Goal: Task Accomplishment & Management: Use online tool/utility

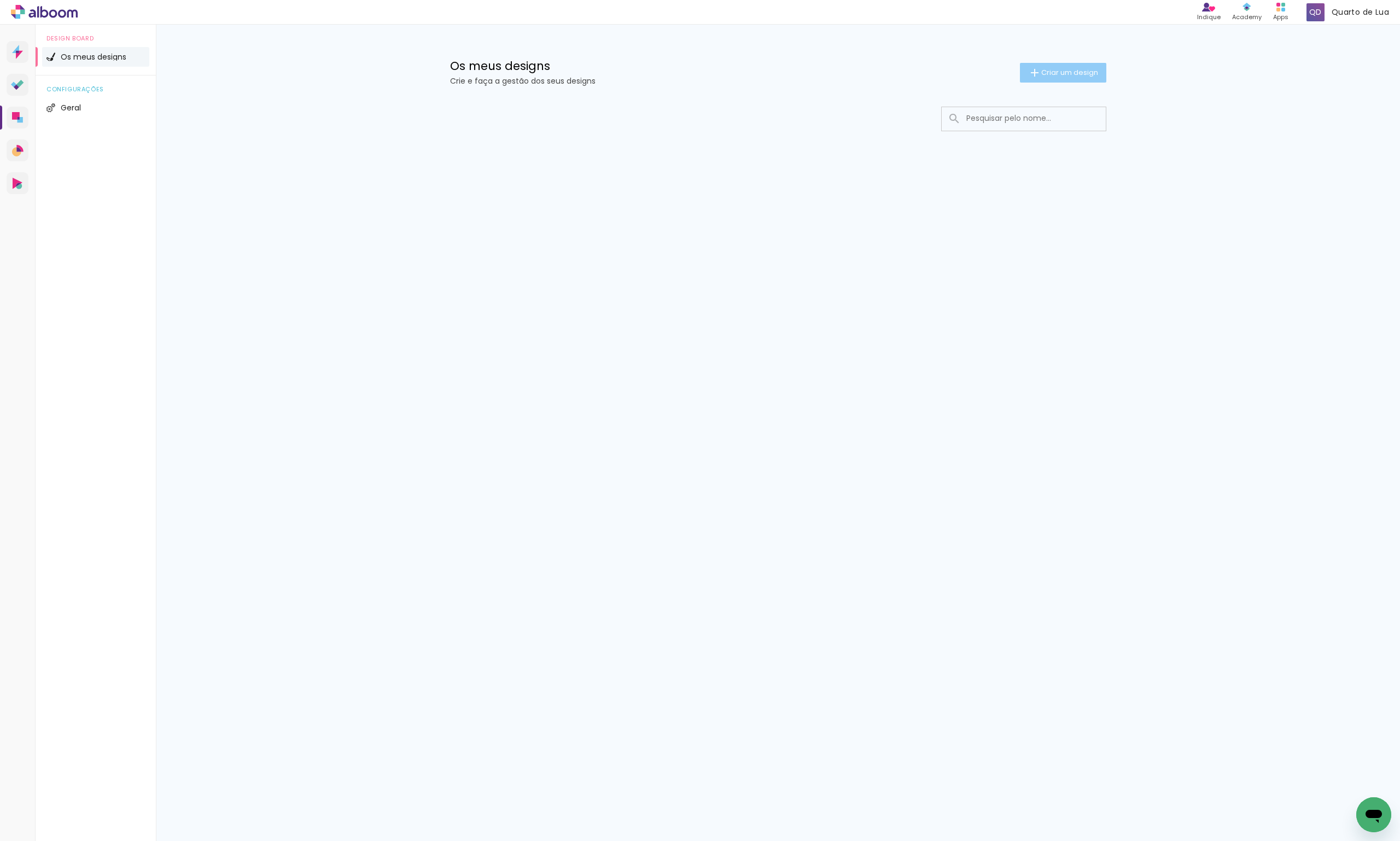
click at [1046, 71] on span "Criar um design" at bounding box center [1069, 72] width 57 height 7
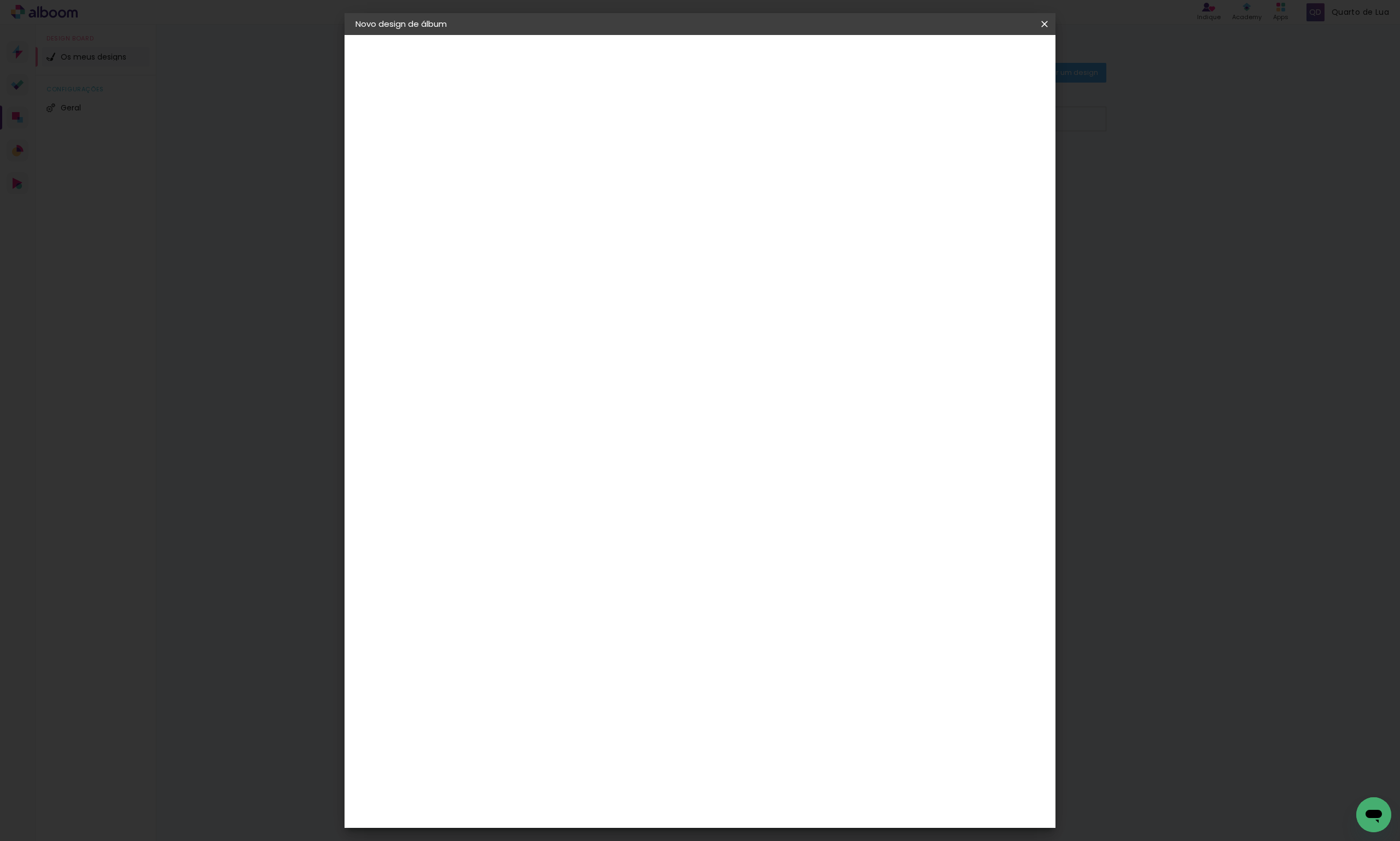
click at [534, 141] on input at bounding box center [534, 147] width 0 height 17
type input "Batizado [PERSON_NAME] e [PERSON_NAME]"
type paper-input "Batizado [PERSON_NAME] e [PERSON_NAME]"
click at [646, 57] on paper-button "Avançar" at bounding box center [619, 58] width 54 height 19
click at [599, 250] on paper-item "DreambooksPro" at bounding box center [551, 247] width 96 height 24
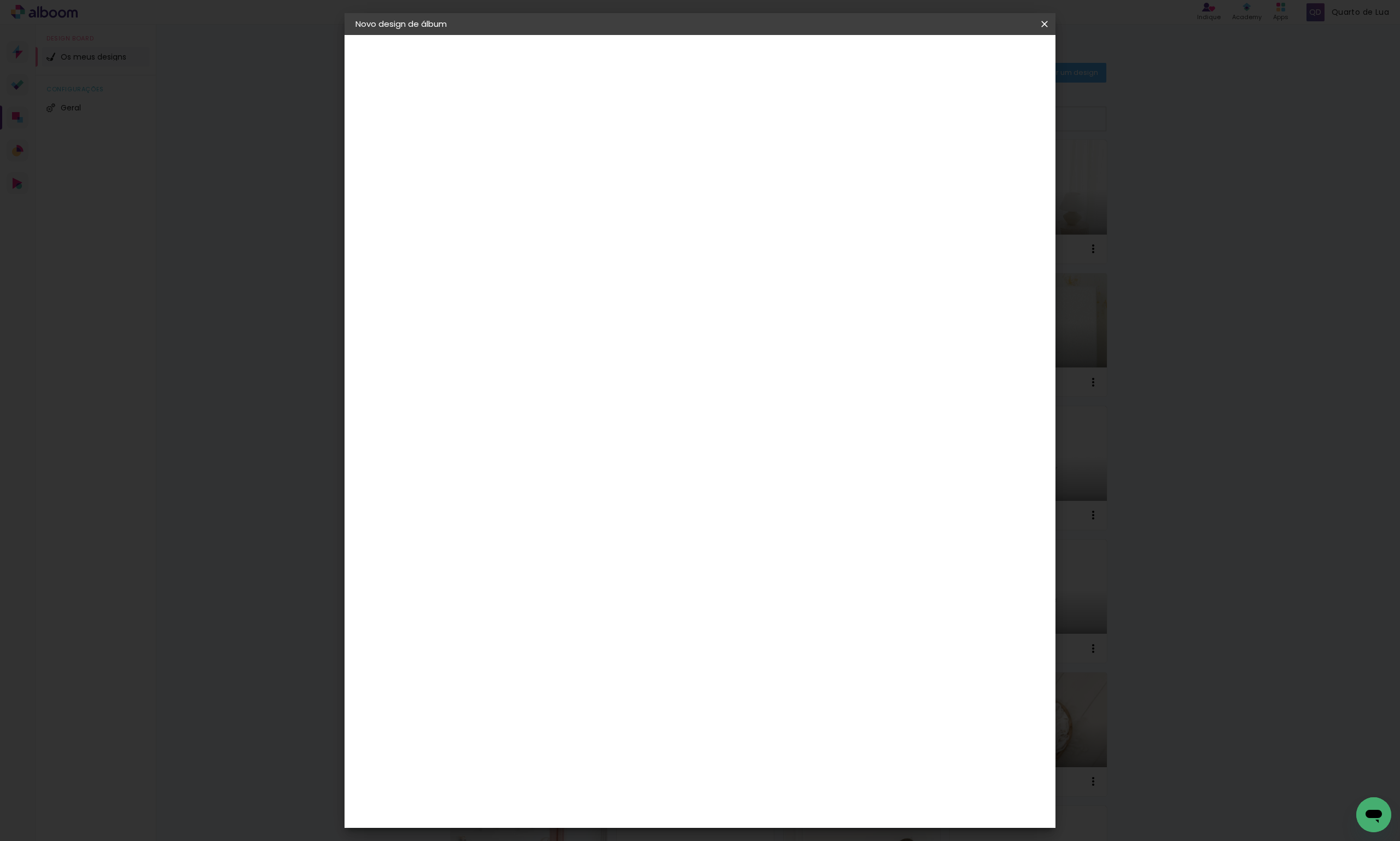
click at [0, 0] on slot "Avançar" at bounding box center [0, 0] width 0 height 0
click at [577, 182] on input "text" at bounding box center [556, 190] width 42 height 17
click at [726, 194] on paper-item "Réplica Pequena" at bounding box center [771, 204] width 219 height 22
click at [668, 176] on input "Réplica Pequena" at bounding box center [601, 180] width 134 height 17
click at [722, 182] on paper-item "Álbum" at bounding box center [771, 182] width 219 height 22
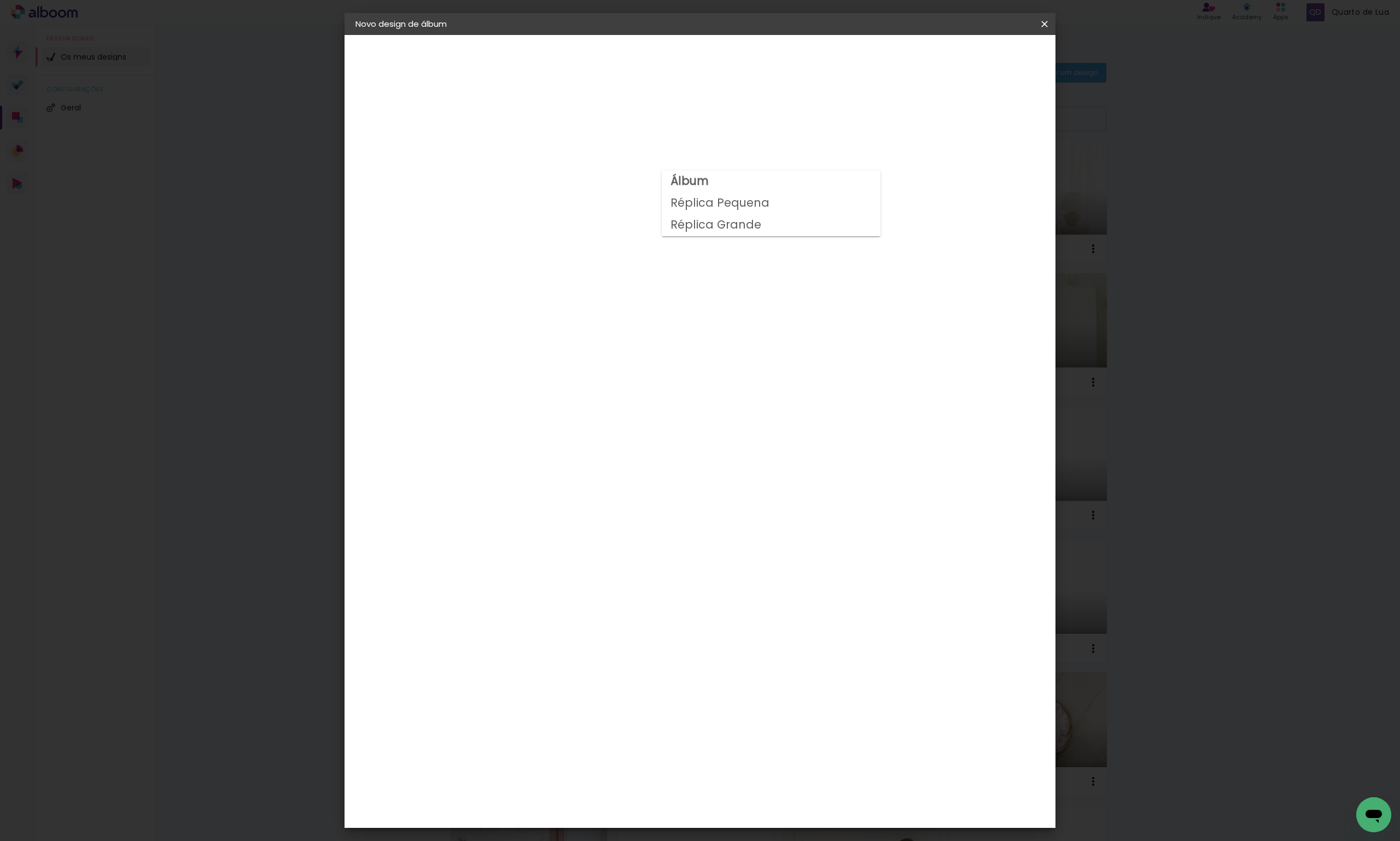
type input "Álbum"
click at [608, 519] on span "25 × 25" at bounding box center [582, 530] width 51 height 22
click at [0, 0] on slot "Avançar" at bounding box center [0, 0] width 0 height 0
click at [976, 54] on span "Iniciar design" at bounding box center [951, 58] width 50 height 8
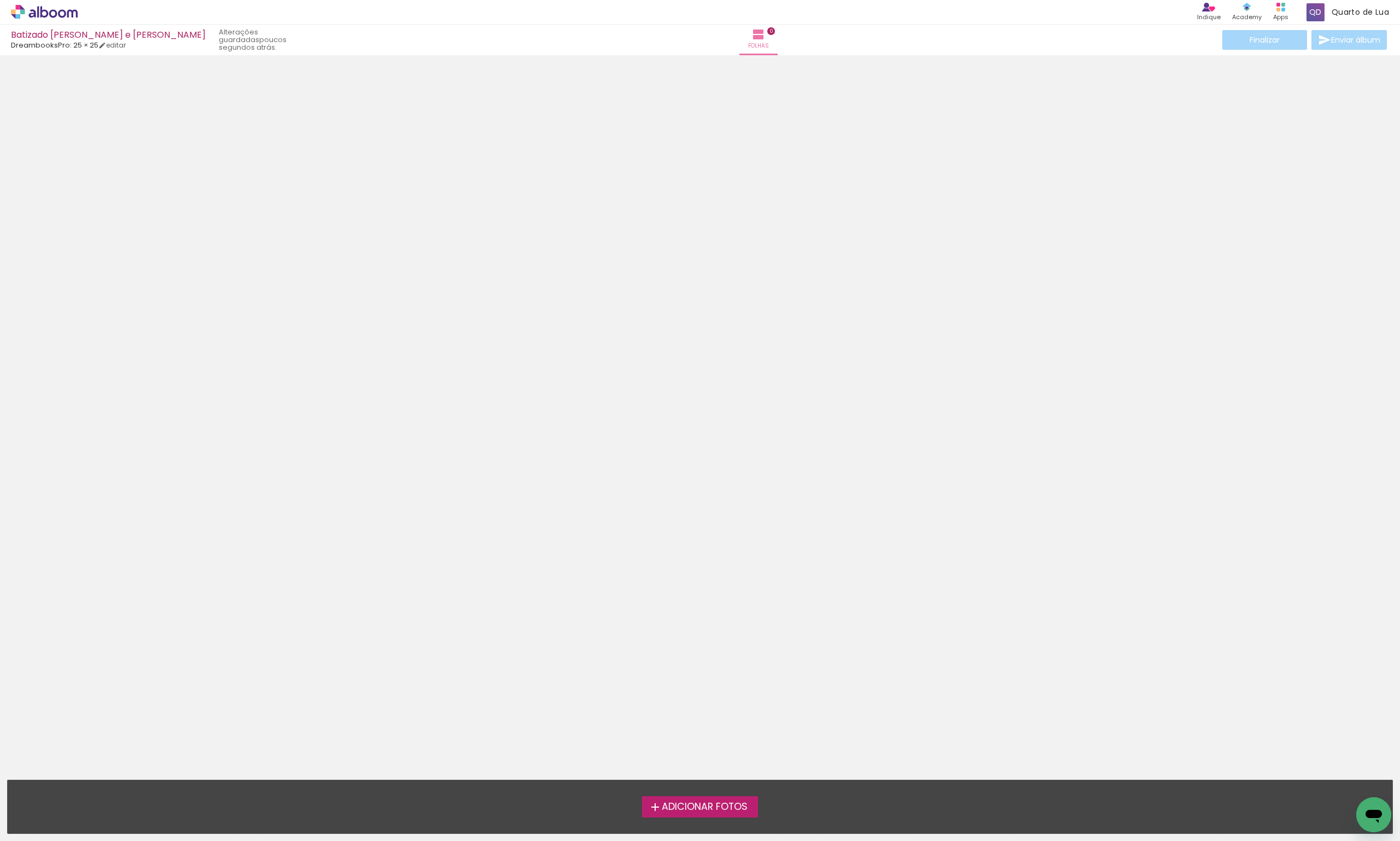
click at [700, 802] on span "Adicionar Fotos" at bounding box center [704, 807] width 86 height 10
click at [0, 0] on input "file" at bounding box center [0, 0] width 0 height 0
click at [738, 808] on span "Adicionar Fotos" at bounding box center [704, 807] width 86 height 10
click at [0, 0] on input "file" at bounding box center [0, 0] width 0 height 0
click at [731, 802] on span "Adicionar Fotos" at bounding box center [704, 807] width 86 height 10
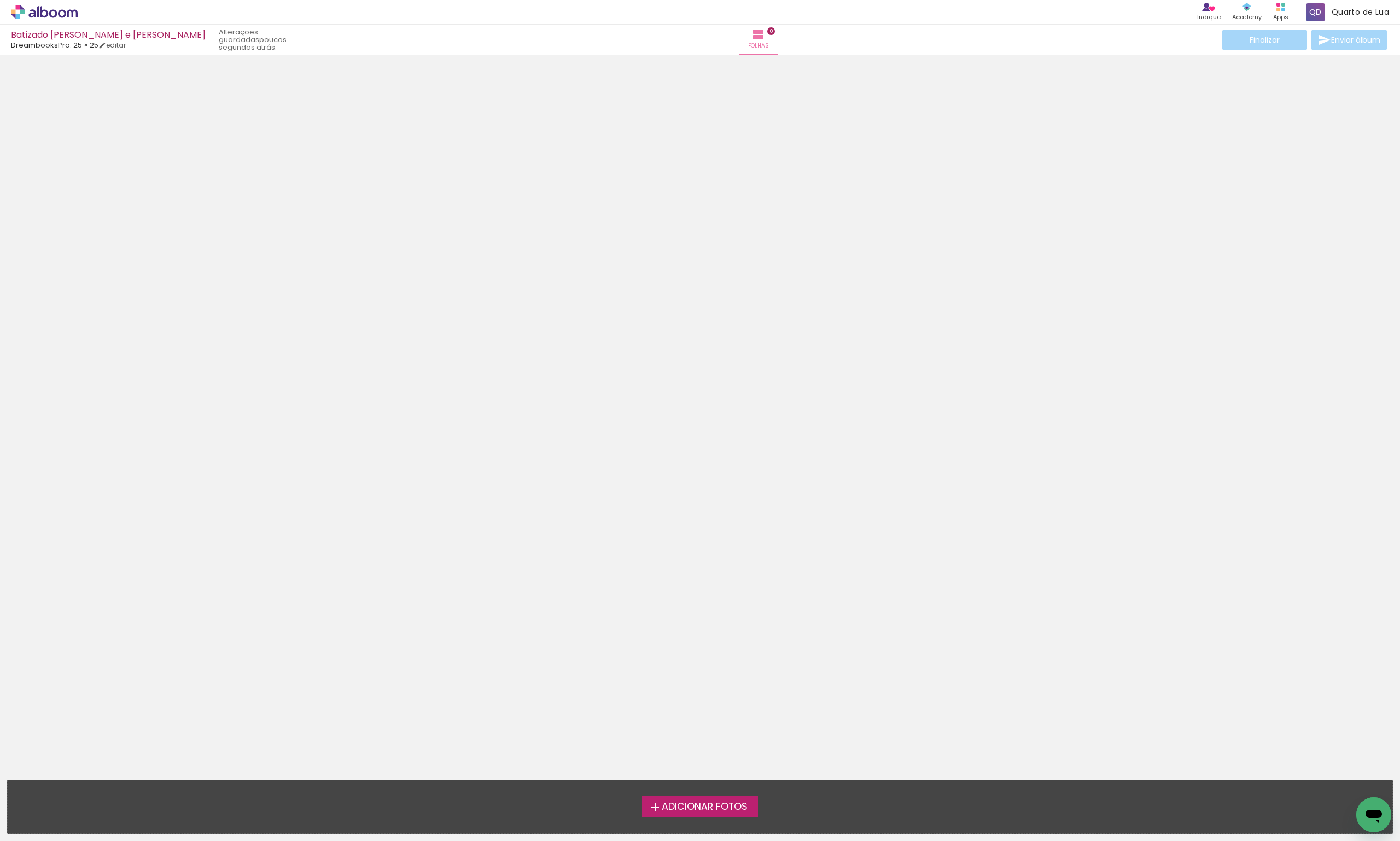
click at [0, 0] on input "file" at bounding box center [0, 0] width 0 height 0
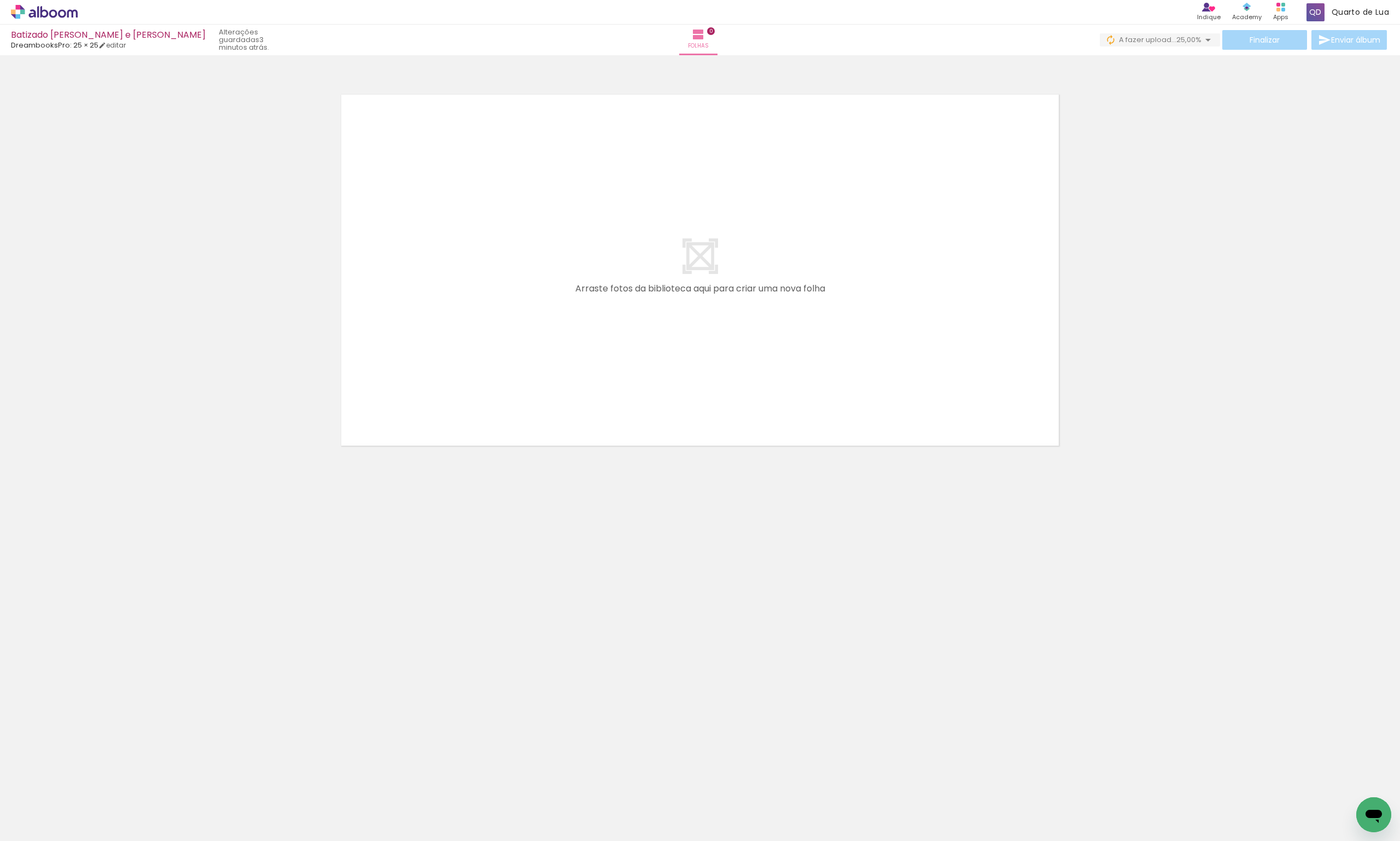
click at [30, 815] on div "Biblioteca 100 fotos Todas as fotos Não utilizadas Adicionar Fotos" at bounding box center [34, 806] width 68 height 54
click at [20, 828] on iron-icon at bounding box center [16, 826] width 13 height 13
click at [0, 0] on input "file" at bounding box center [0, 0] width 0 height 0
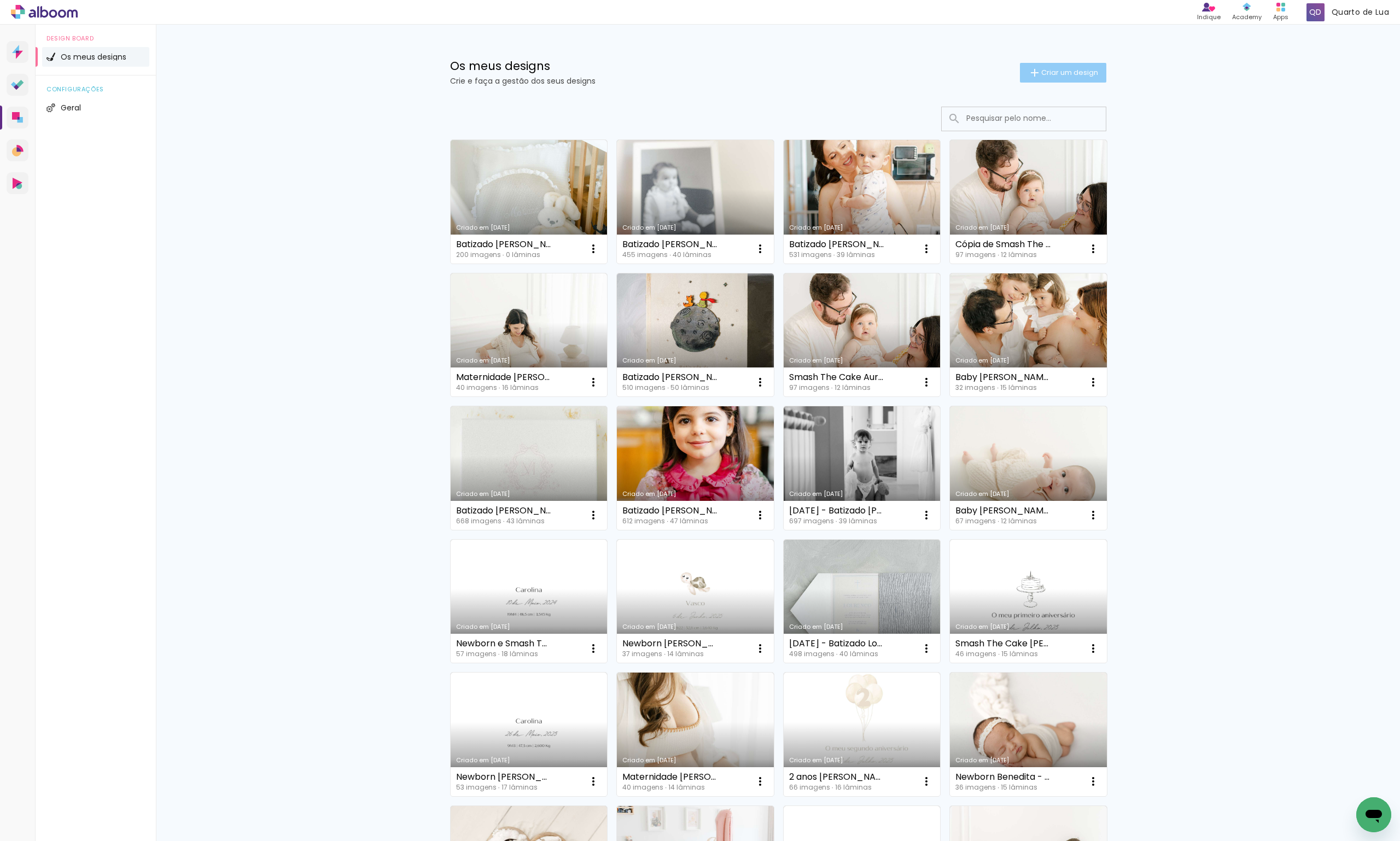
click at [1063, 79] on paper-button "Criar um design" at bounding box center [1063, 72] width 87 height 20
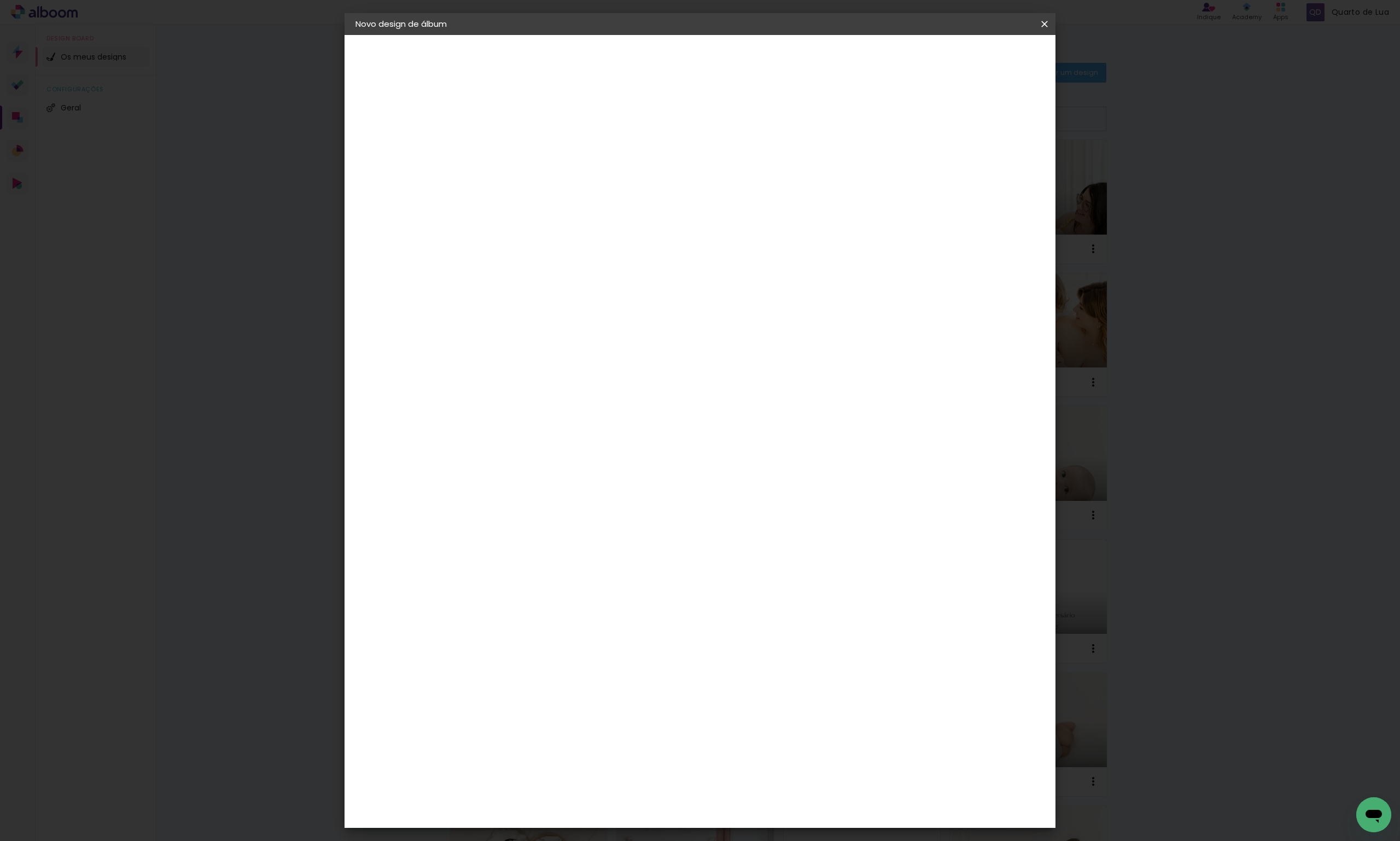
click at [534, 147] on input at bounding box center [534, 147] width 0 height 17
type input "Acompanhamento Carolina - Joana Coutinho"
type paper-input "Acompanhamento Carolina - Joana Coutinho"
click at [0, 0] on header "Informações Dê um título ao seu álbum. Avançar" at bounding box center [0, 0] width 0 height 0
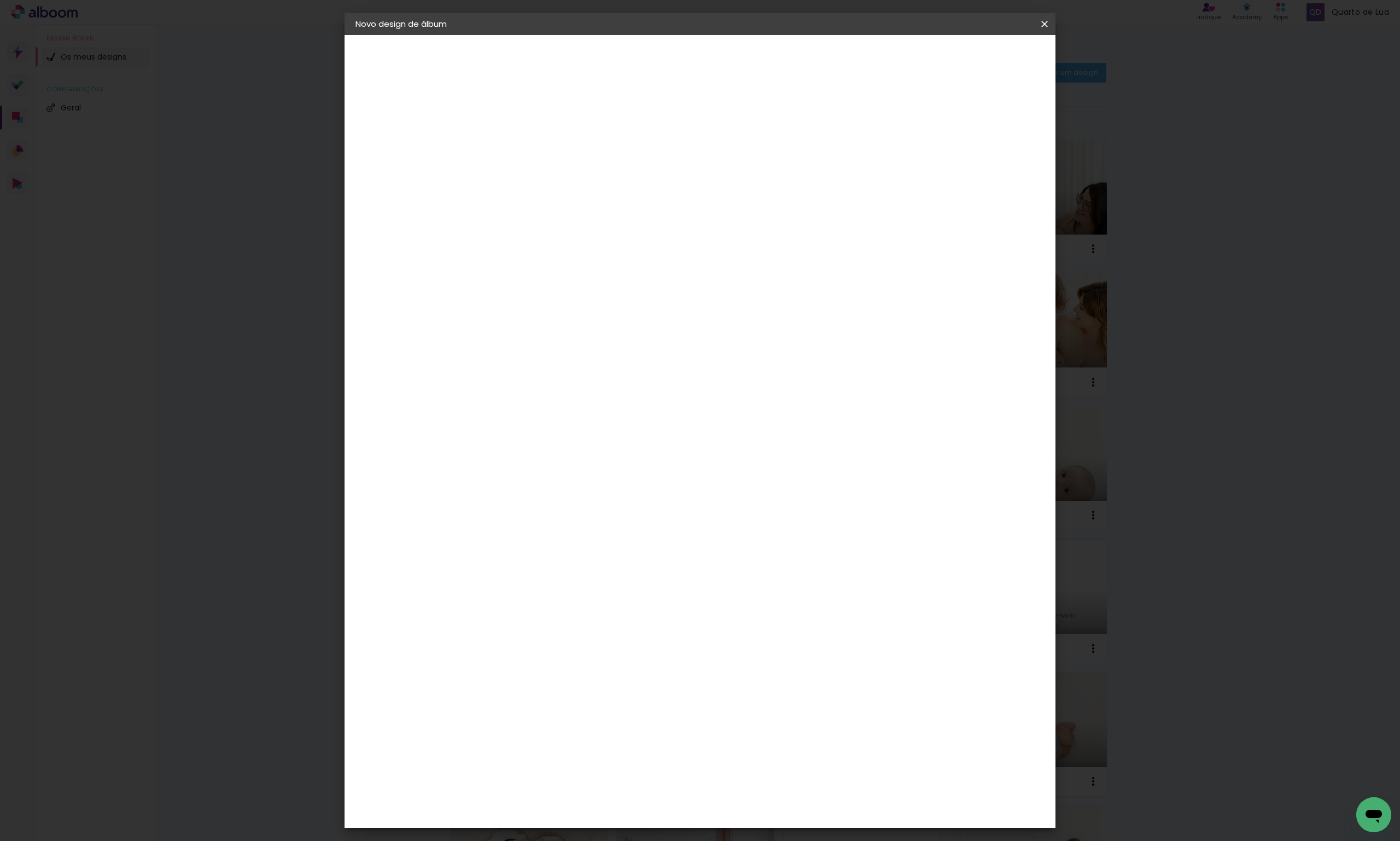
scroll to position [0, 0]
click at [0, 0] on slot "Avançar" at bounding box center [0, 0] width 0 height 0
click at [599, 235] on paper-item "DreambooksPro" at bounding box center [551, 247] width 96 height 24
click at [695, 64] on paper-button "Avançar" at bounding box center [668, 58] width 54 height 19
click at [577, 182] on input "text" at bounding box center [556, 190] width 42 height 17
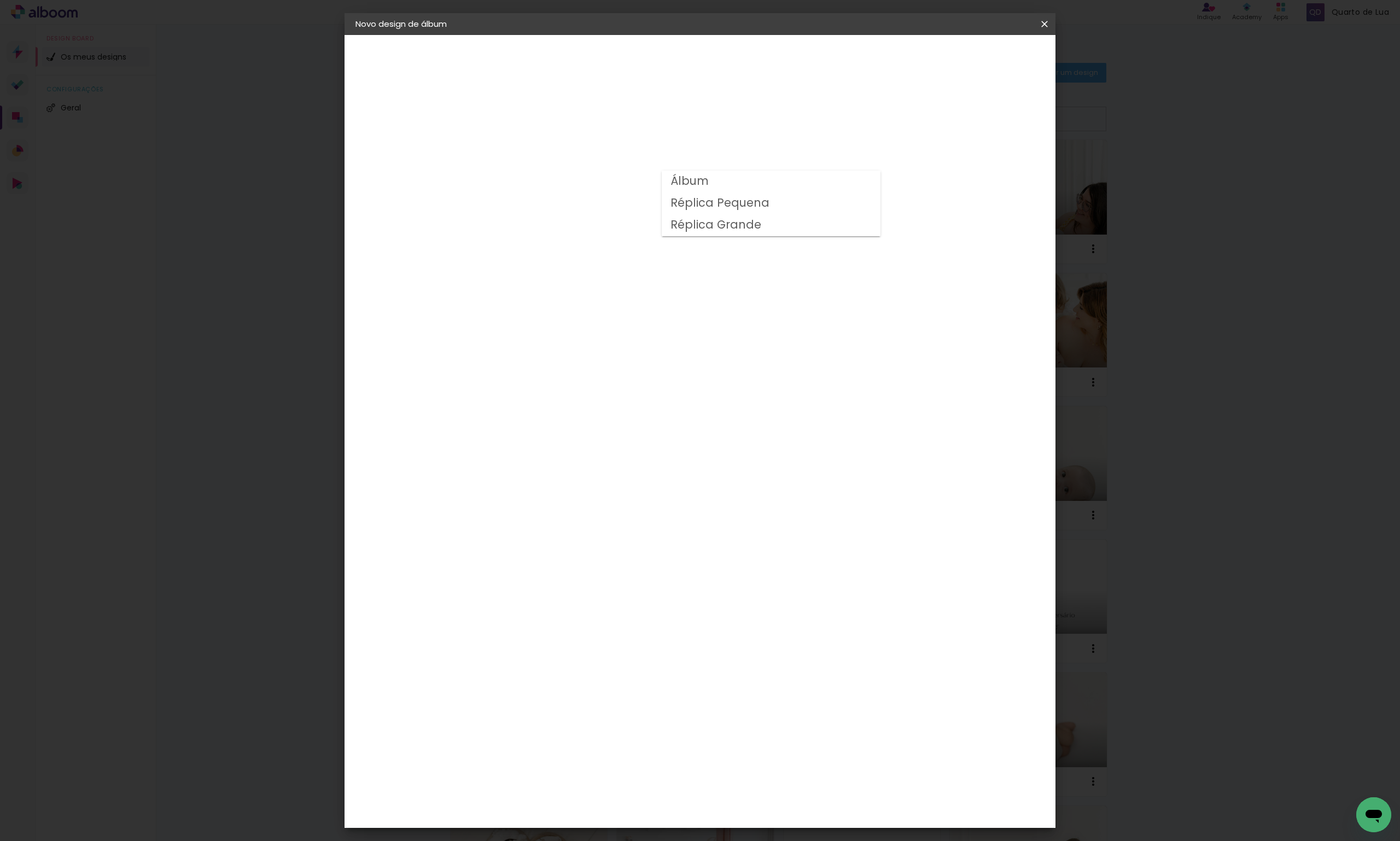
click at [0, 0] on slot "Álbum" at bounding box center [0, 0] width 0 height 0
type input "Álbum"
click at [608, 519] on span "25 × 25" at bounding box center [582, 530] width 51 height 22
click at [0, 0] on slot "Avançar" at bounding box center [0, 0] width 0 height 0
click at [987, 55] on paper-button "Iniciar design" at bounding box center [951, 58] width 72 height 19
